Goal: Task Accomplishment & Management: Use online tool/utility

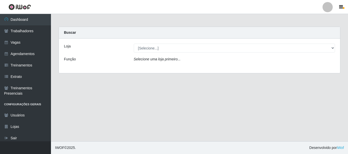
click at [160, 60] on icon "Selecione uma loja primeiro..." at bounding box center [157, 59] width 47 height 4
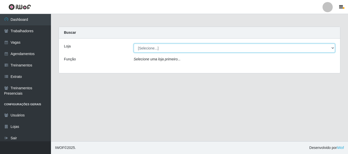
click at [164, 48] on select "[Selecione...] O Cestão - [GEOGRAPHIC_DATA]" at bounding box center [234, 48] width 201 height 9
select select "238"
click at [134, 44] on select "[Selecione...] O Cestão - [GEOGRAPHIC_DATA]" at bounding box center [234, 48] width 201 height 9
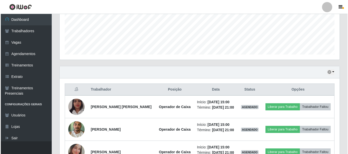
scroll to position [161, 0]
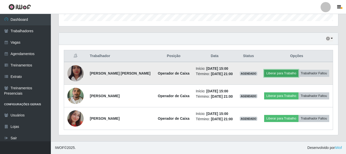
click at [282, 74] on button "Liberar para Trabalho" at bounding box center [281, 73] width 34 height 7
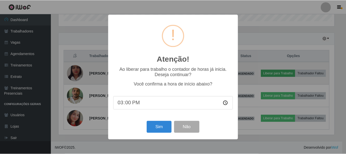
scroll to position [106, 277]
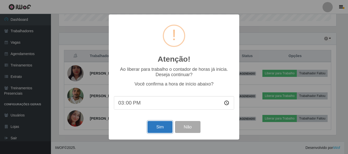
click at [164, 130] on button "Sim" at bounding box center [159, 127] width 25 height 12
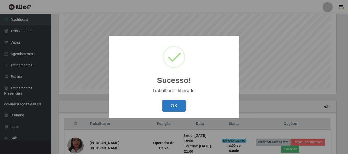
click at [173, 107] on button "OK" at bounding box center [174, 106] width 24 height 12
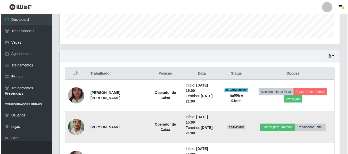
scroll to position [144, 0]
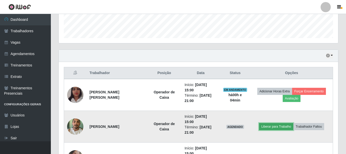
click at [281, 128] on button "Liberar para Trabalho" at bounding box center [276, 126] width 34 height 7
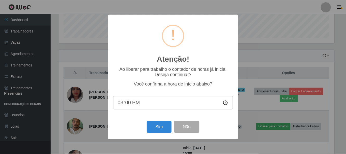
scroll to position [106, 277]
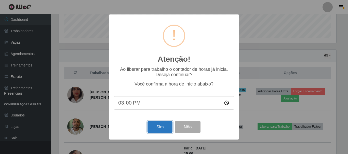
click at [164, 126] on button "Sim" at bounding box center [159, 127] width 25 height 12
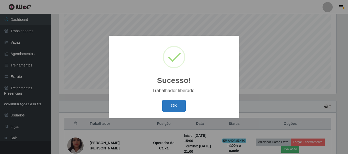
click at [170, 104] on button "OK" at bounding box center [174, 106] width 24 height 12
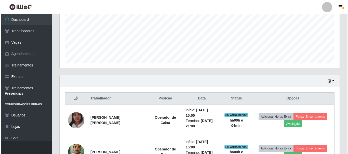
scroll to position [169, 0]
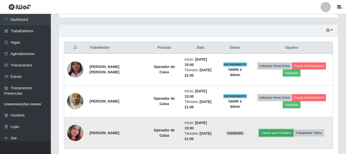
click at [279, 135] on button "Liberar para Trabalho" at bounding box center [276, 133] width 34 height 7
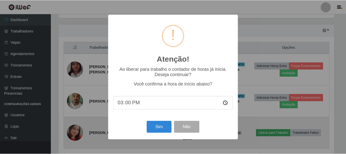
scroll to position [106, 277]
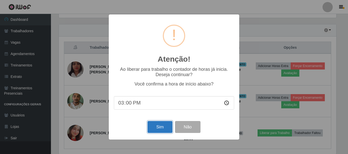
click at [157, 126] on button "Sim" at bounding box center [159, 127] width 25 height 12
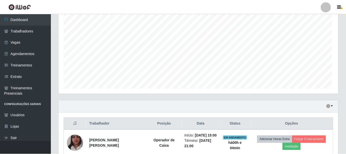
scroll to position [0, 0]
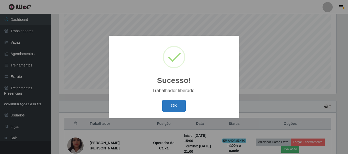
click at [172, 106] on button "OK" at bounding box center [174, 106] width 24 height 12
